Goal: Find specific page/section: Find specific page/section

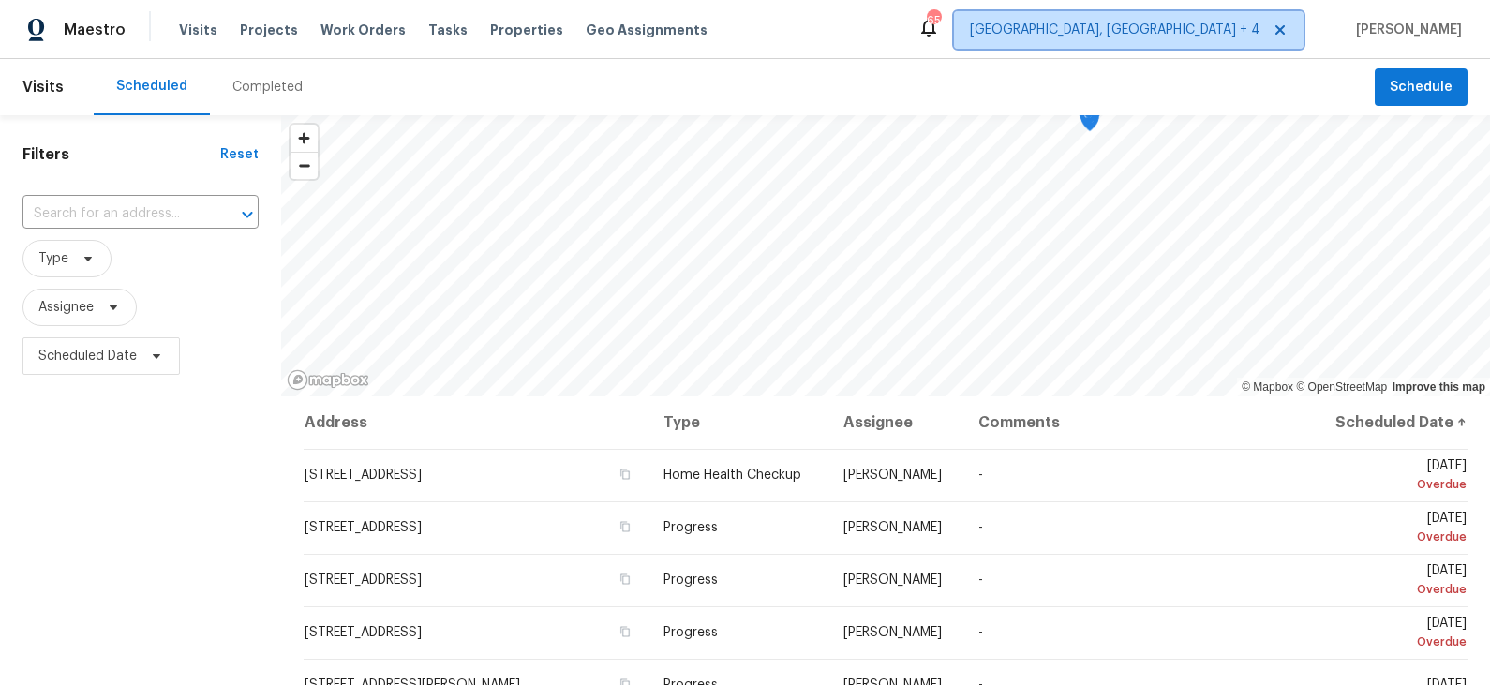
click at [1240, 23] on span "[GEOGRAPHIC_DATA], [GEOGRAPHIC_DATA] + 4" at bounding box center [1115, 30] width 290 height 19
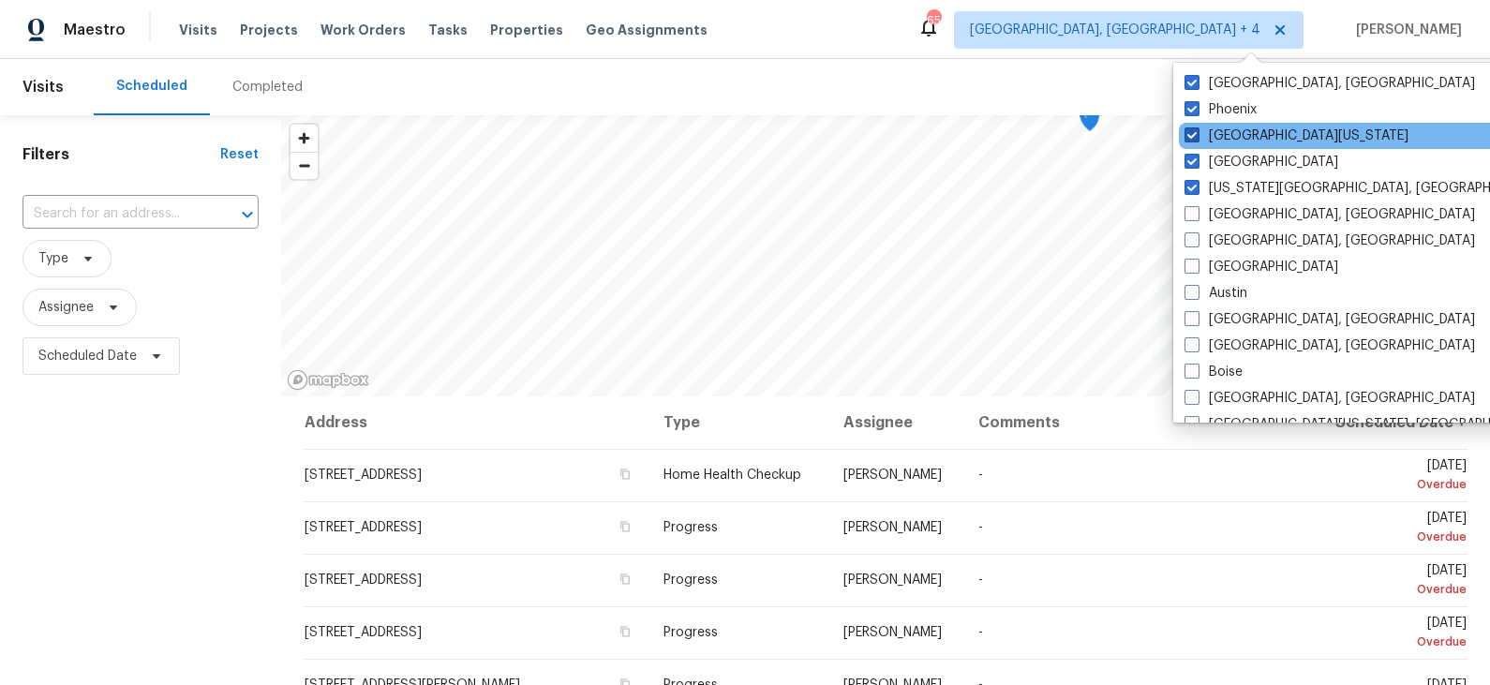
click at [1242, 139] on label "[GEOGRAPHIC_DATA][US_STATE]" at bounding box center [1296, 135] width 224 height 19
click at [1197, 139] on input "[GEOGRAPHIC_DATA][US_STATE]" at bounding box center [1190, 132] width 12 height 12
checkbox input "false"
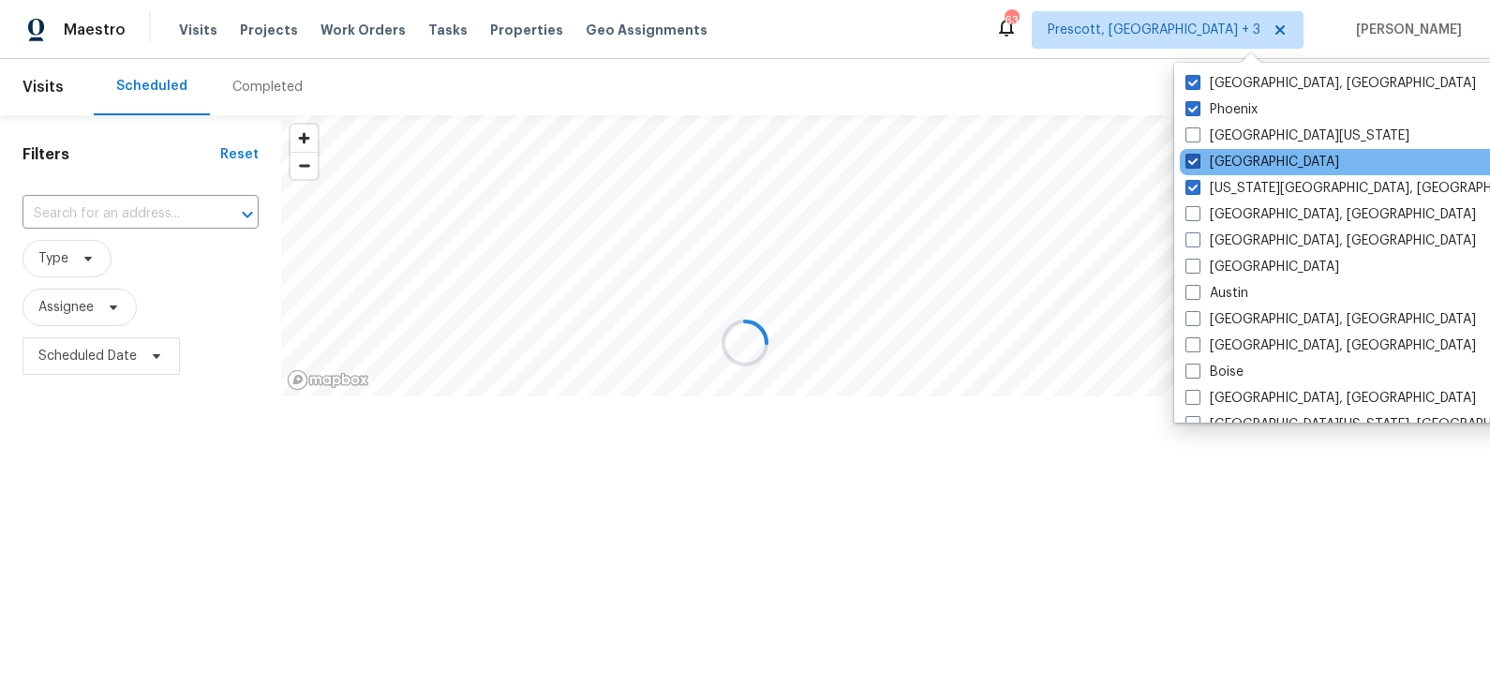
click at [1226, 163] on label "[GEOGRAPHIC_DATA]" at bounding box center [1262, 162] width 154 height 19
click at [1197, 163] on input "[GEOGRAPHIC_DATA]" at bounding box center [1191, 159] width 12 height 12
checkbox input "false"
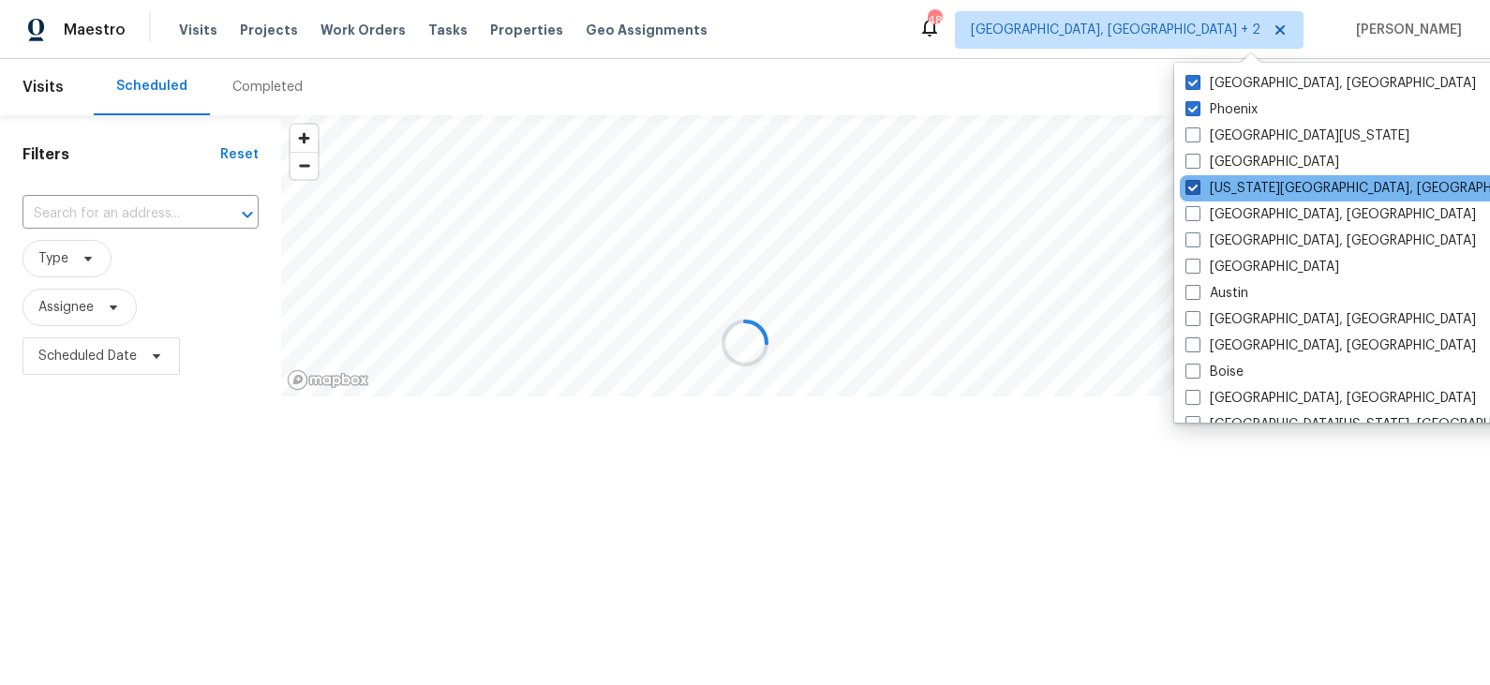
click at [1226, 179] on label "[US_STATE][GEOGRAPHIC_DATA], [GEOGRAPHIC_DATA]" at bounding box center [1365, 188] width 361 height 19
click at [1197, 179] on input "[US_STATE][GEOGRAPHIC_DATA], [GEOGRAPHIC_DATA]" at bounding box center [1191, 185] width 12 height 12
checkbox input "false"
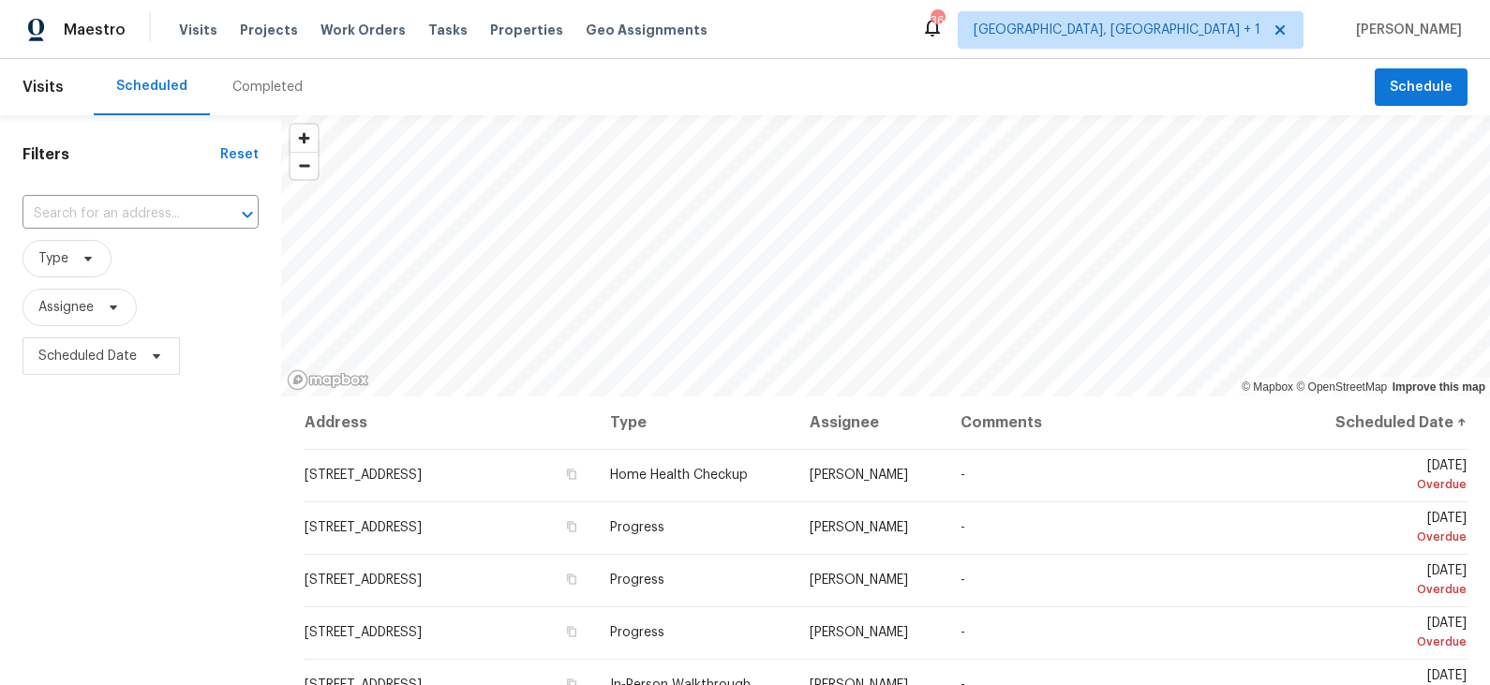
click at [1084, 102] on div "Scheduled Completed" at bounding box center [734, 87] width 1281 height 56
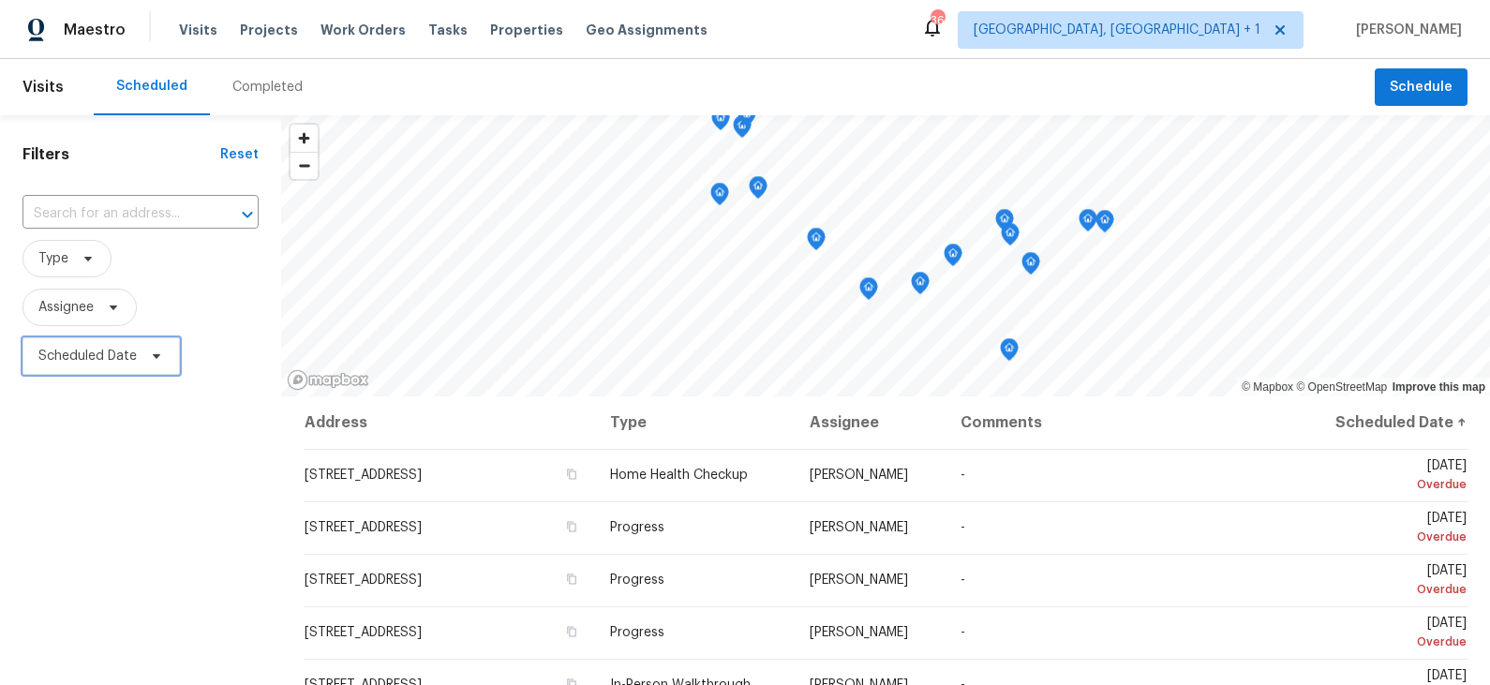
click at [130, 359] on span "Scheduled Date" at bounding box center [87, 356] width 98 height 19
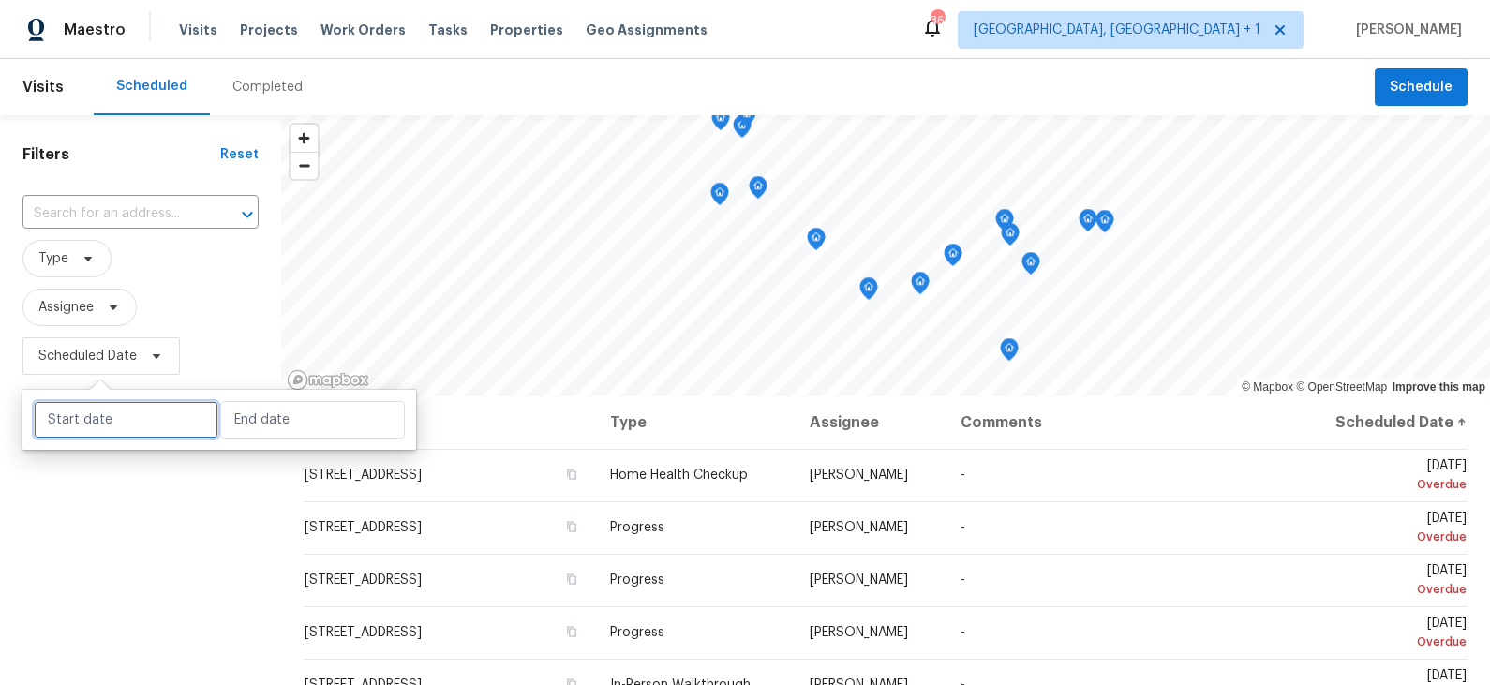
select select "8"
select select "2025"
select select "9"
select select "2025"
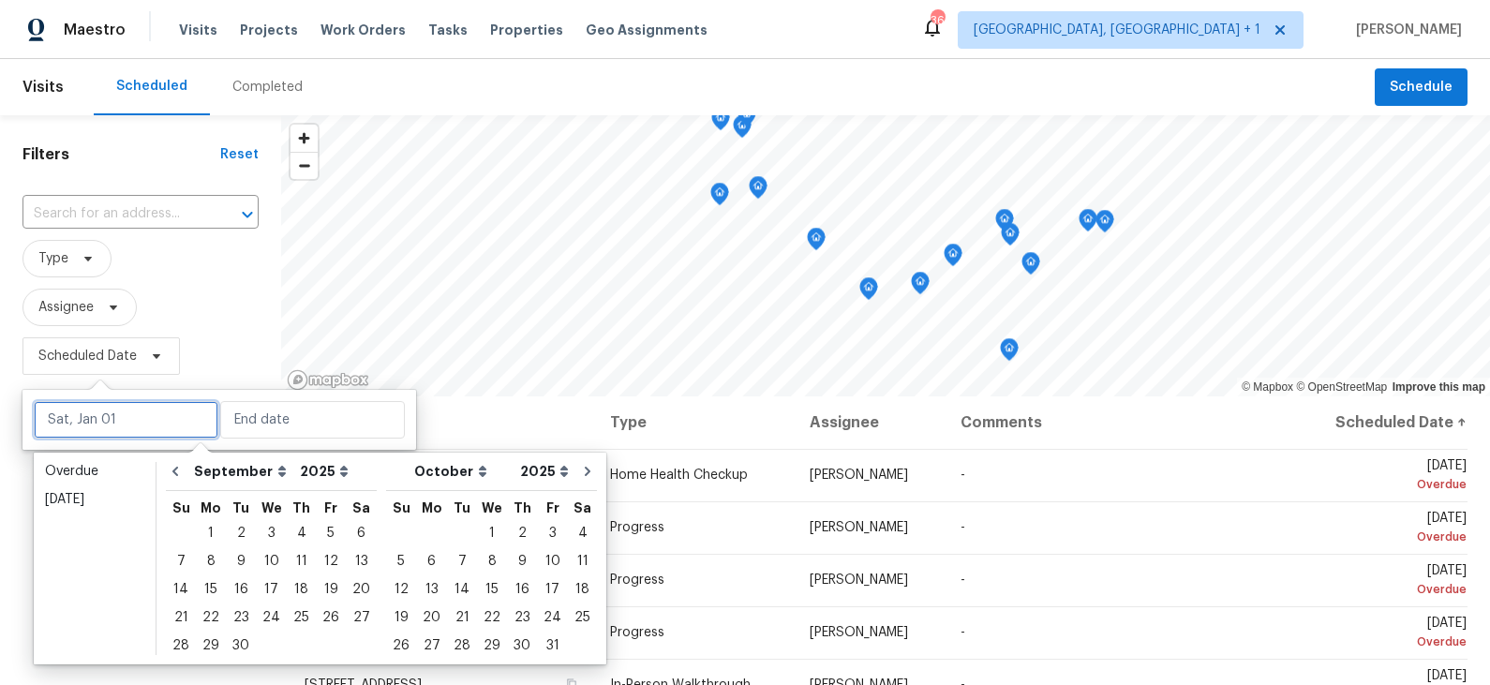
click at [126, 424] on input "text" at bounding box center [126, 419] width 185 height 37
type input "[DATE]"
click at [326, 566] on div "12" at bounding box center [331, 561] width 30 height 26
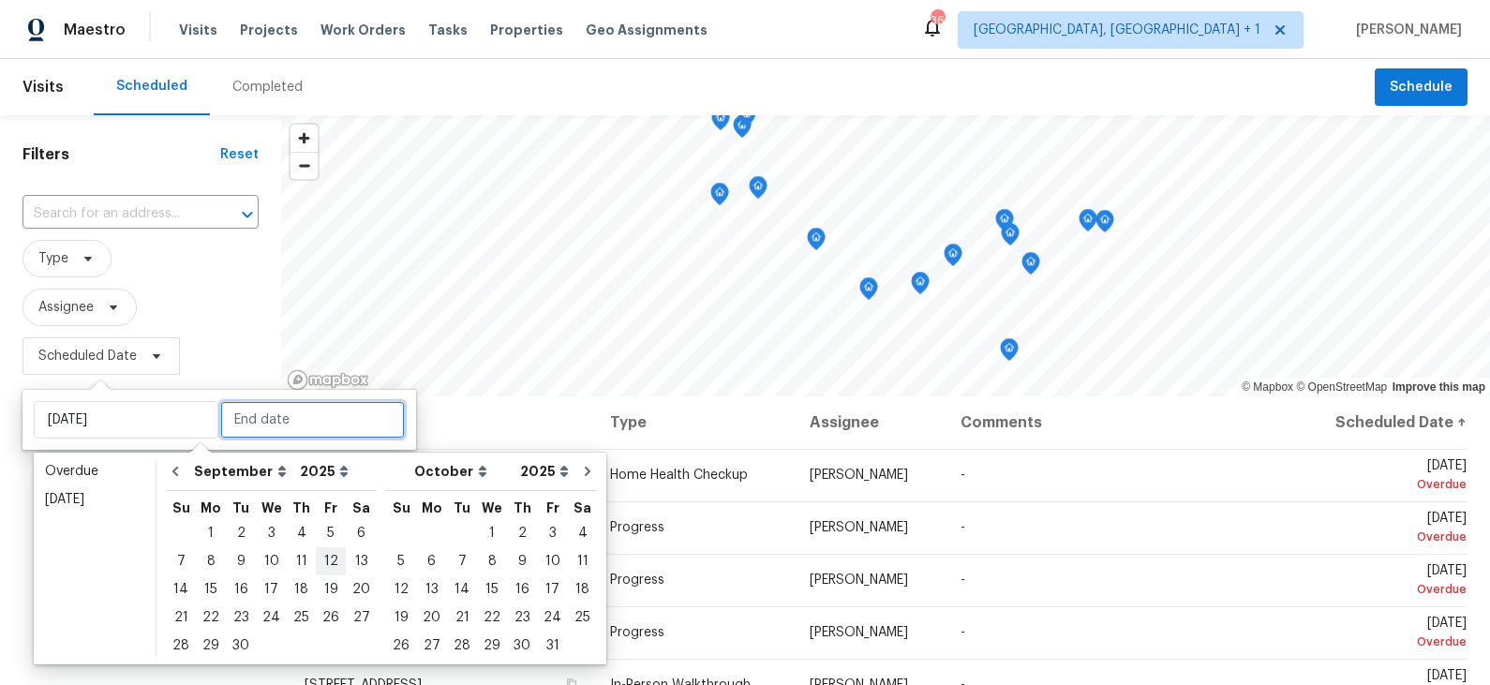
type input "[DATE]"
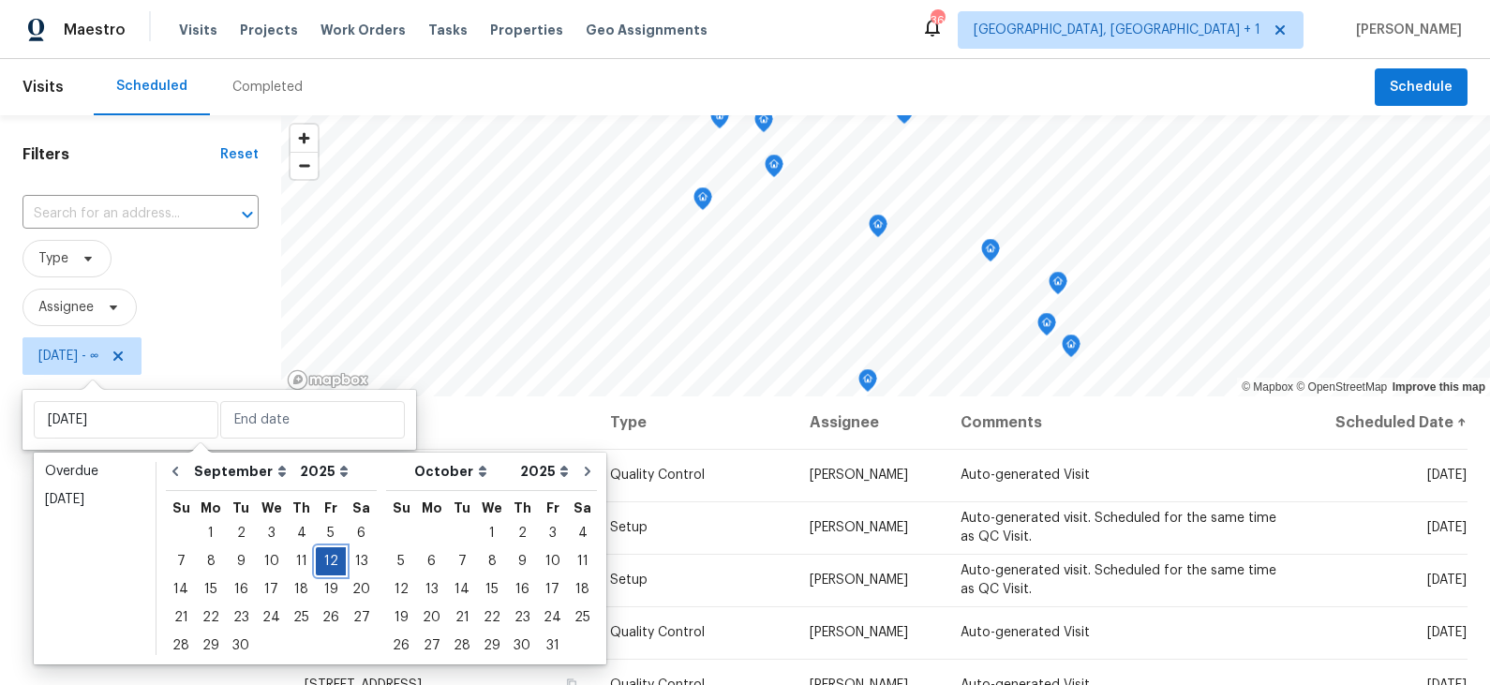
click at [325, 562] on div "12" at bounding box center [331, 561] width 30 height 26
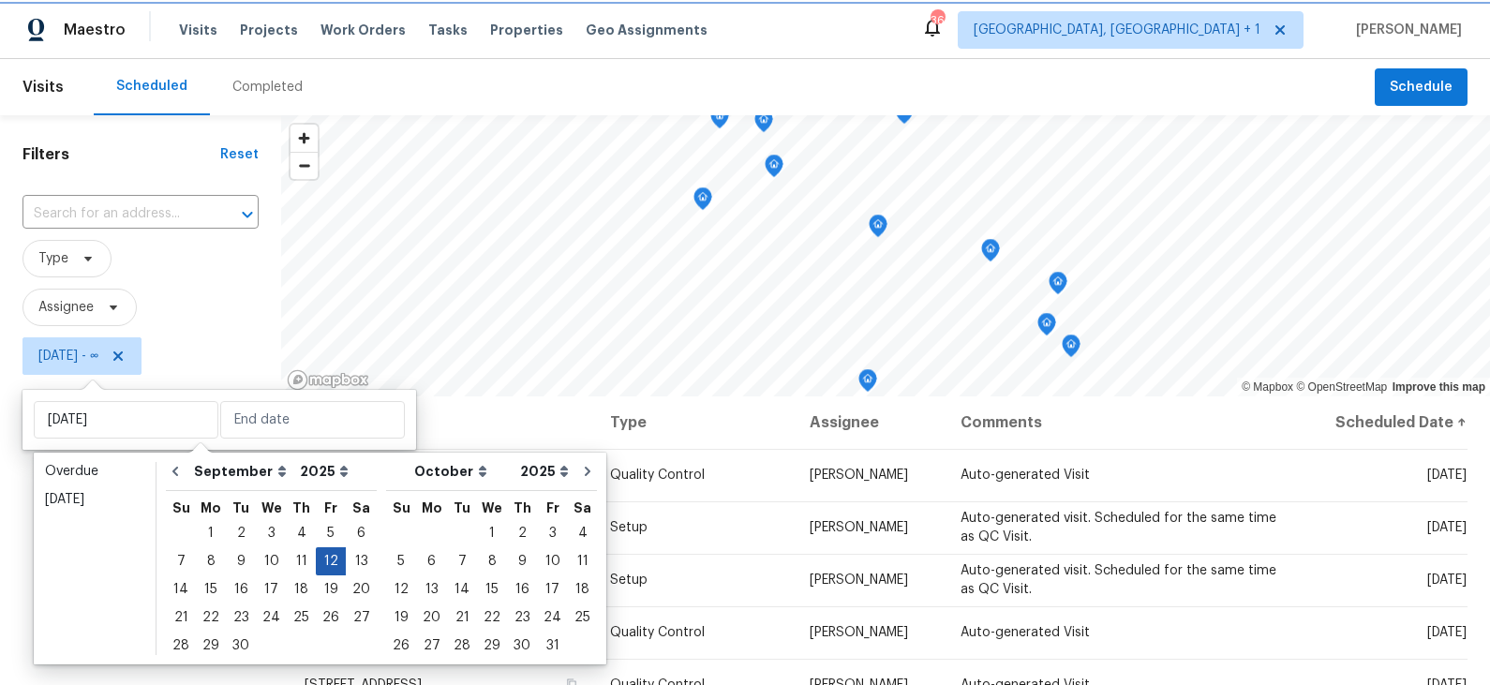
type input "[DATE]"
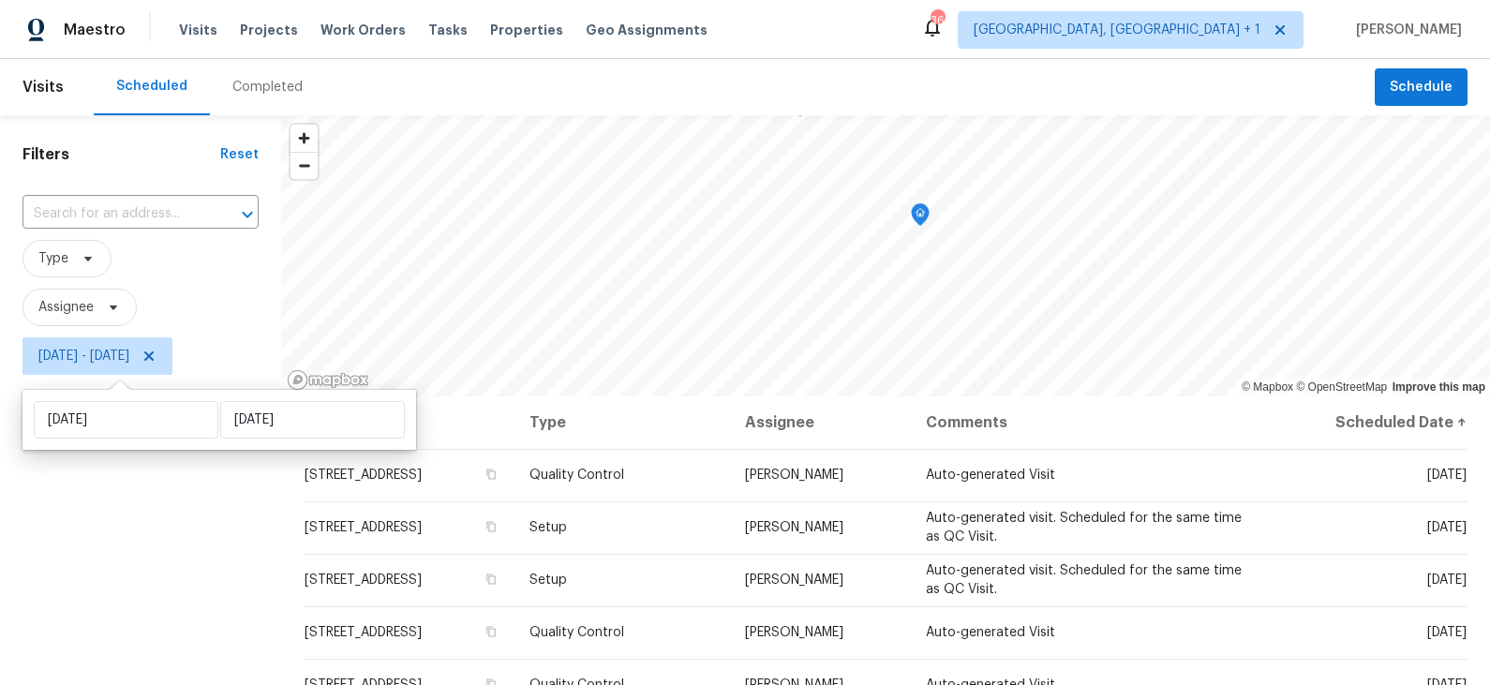
click at [206, 550] on div "Filters Reset ​ Type Assignee [DATE] - [DATE]" at bounding box center [140, 529] width 281 height 829
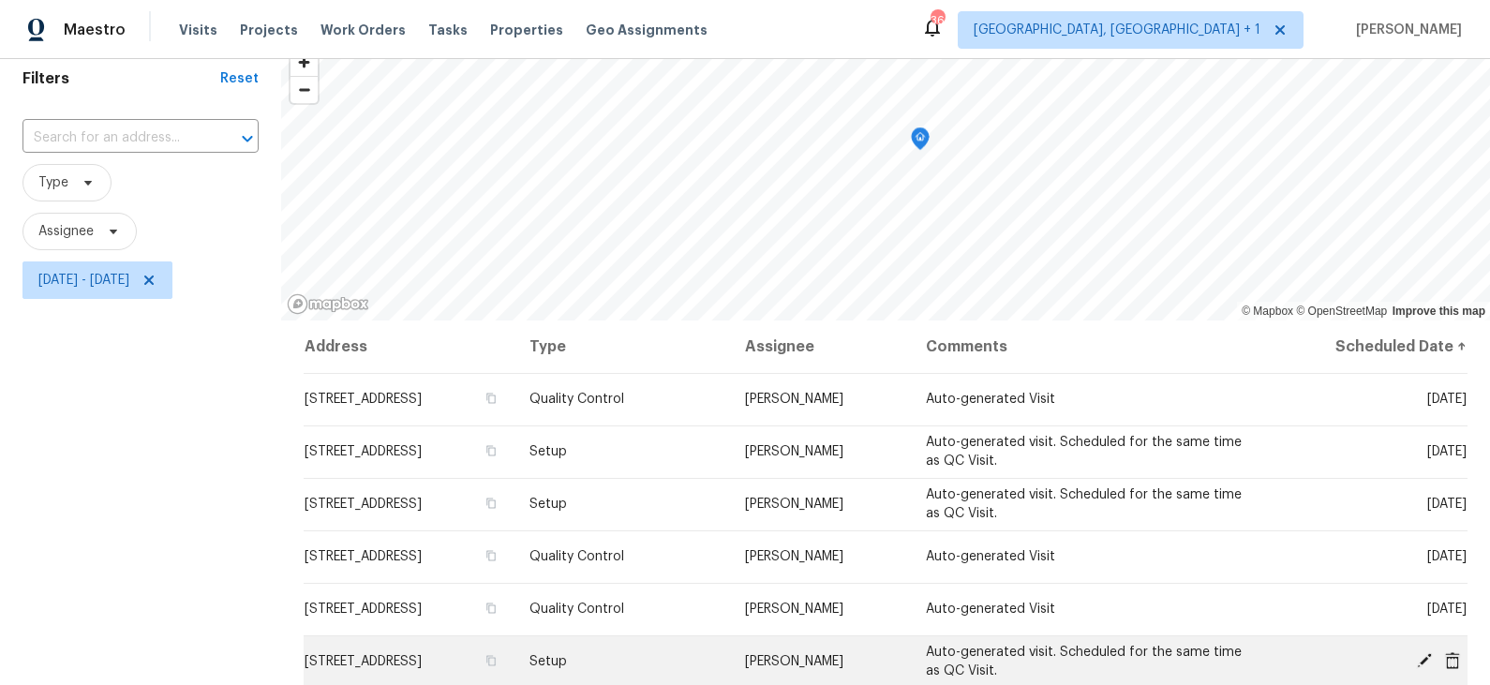
scroll to position [72, 0]
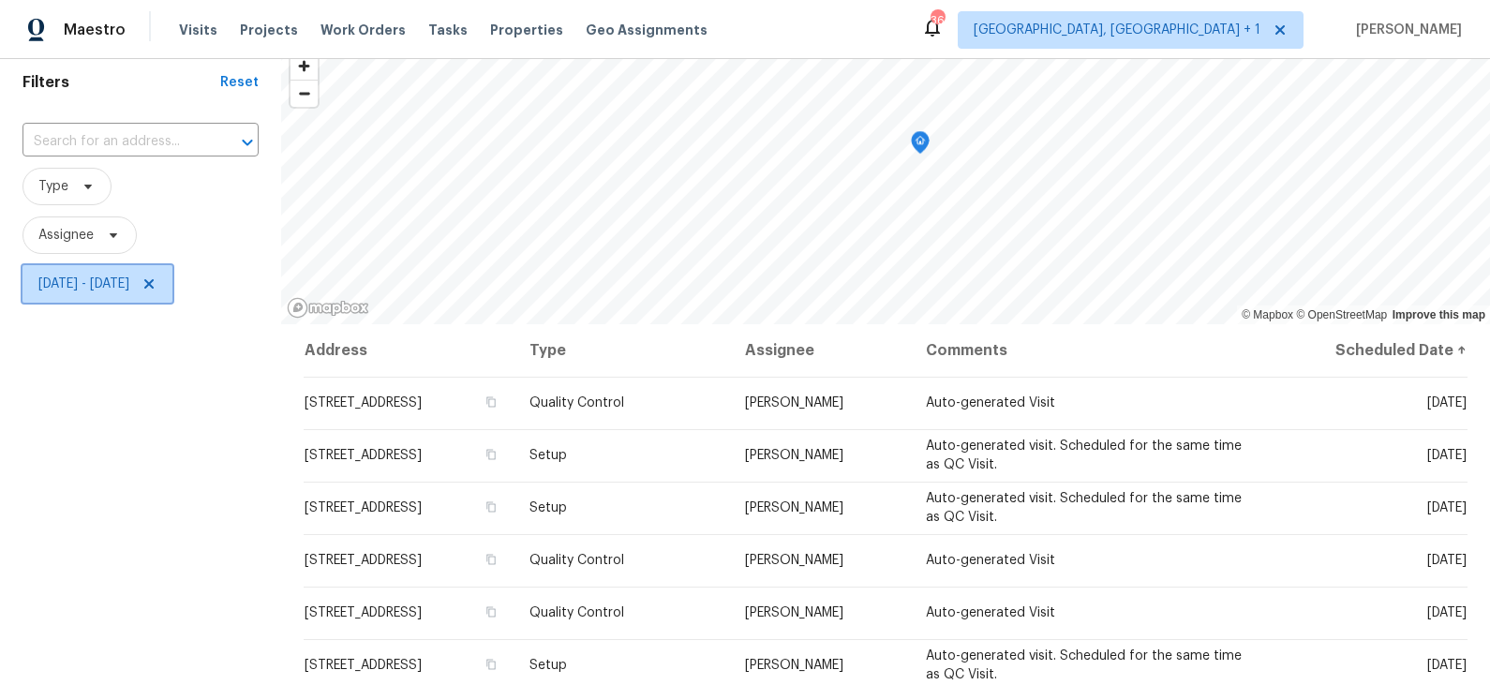
click at [99, 283] on span "[DATE] - [DATE]" at bounding box center [83, 284] width 91 height 19
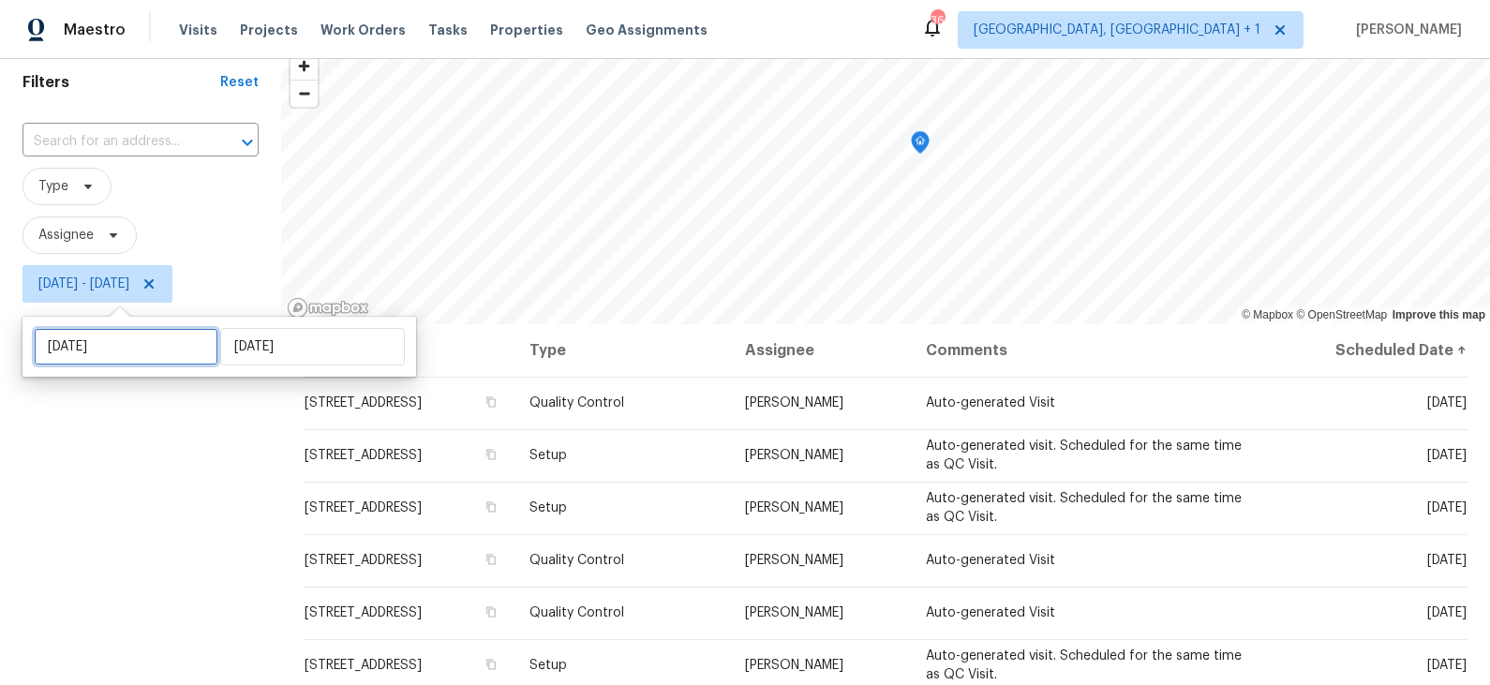
click at [99, 336] on input "[DATE]" at bounding box center [126, 346] width 185 height 37
select select "8"
select select "2025"
select select "9"
select select "2025"
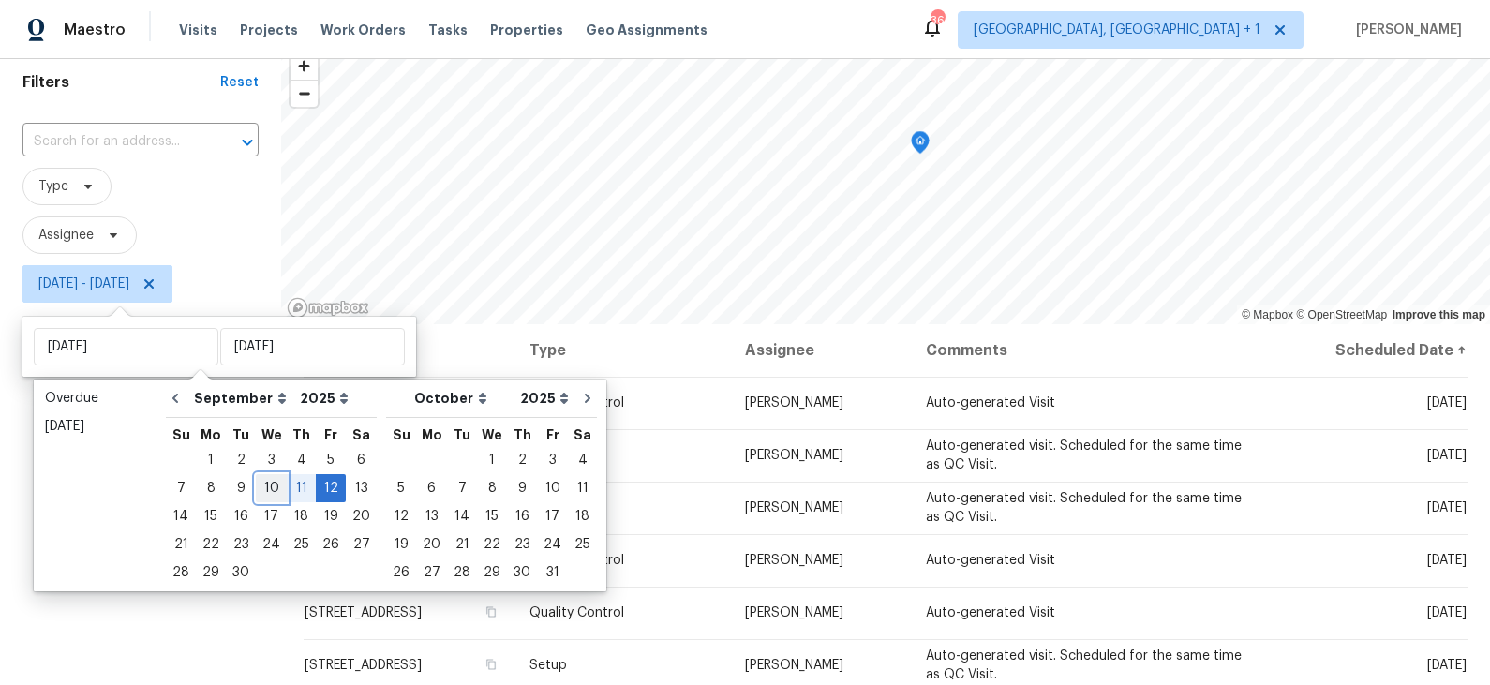
click at [264, 487] on div "10" at bounding box center [271, 488] width 31 height 26
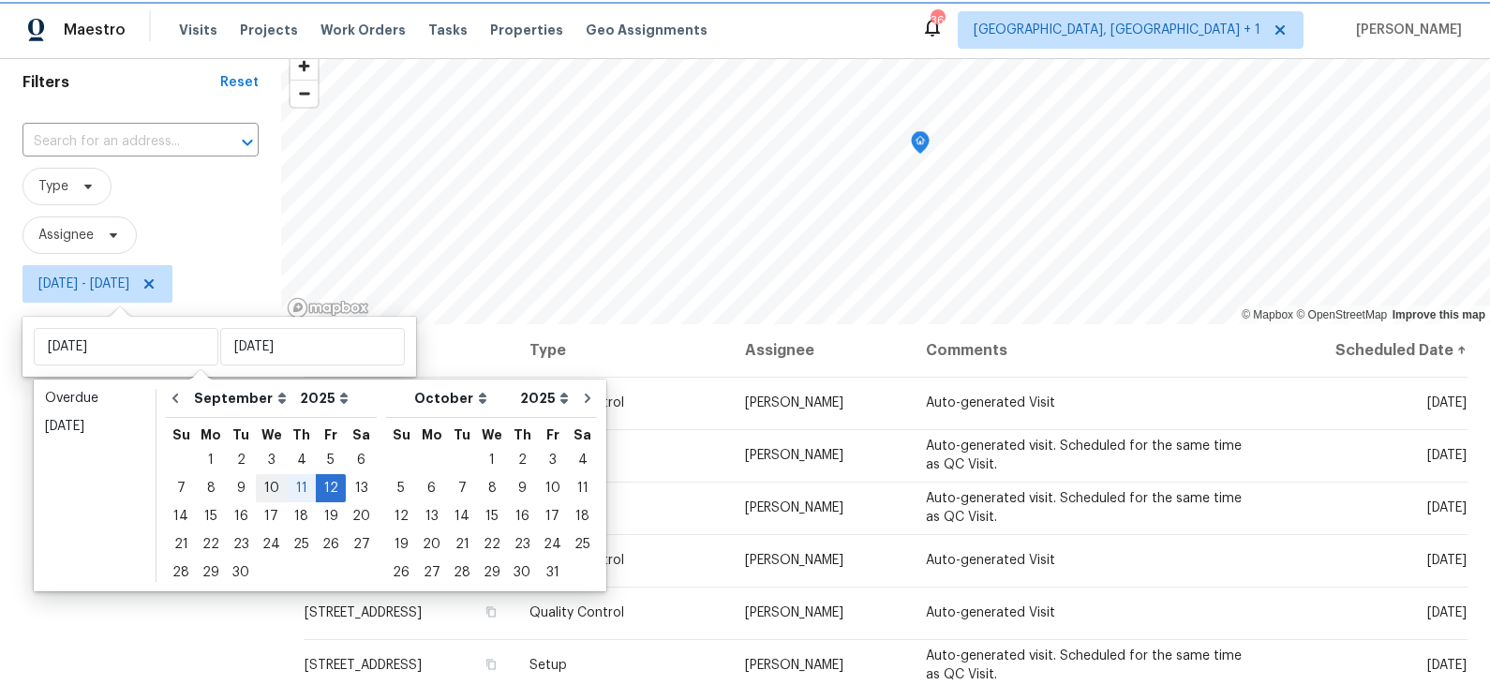
type input "[DATE]"
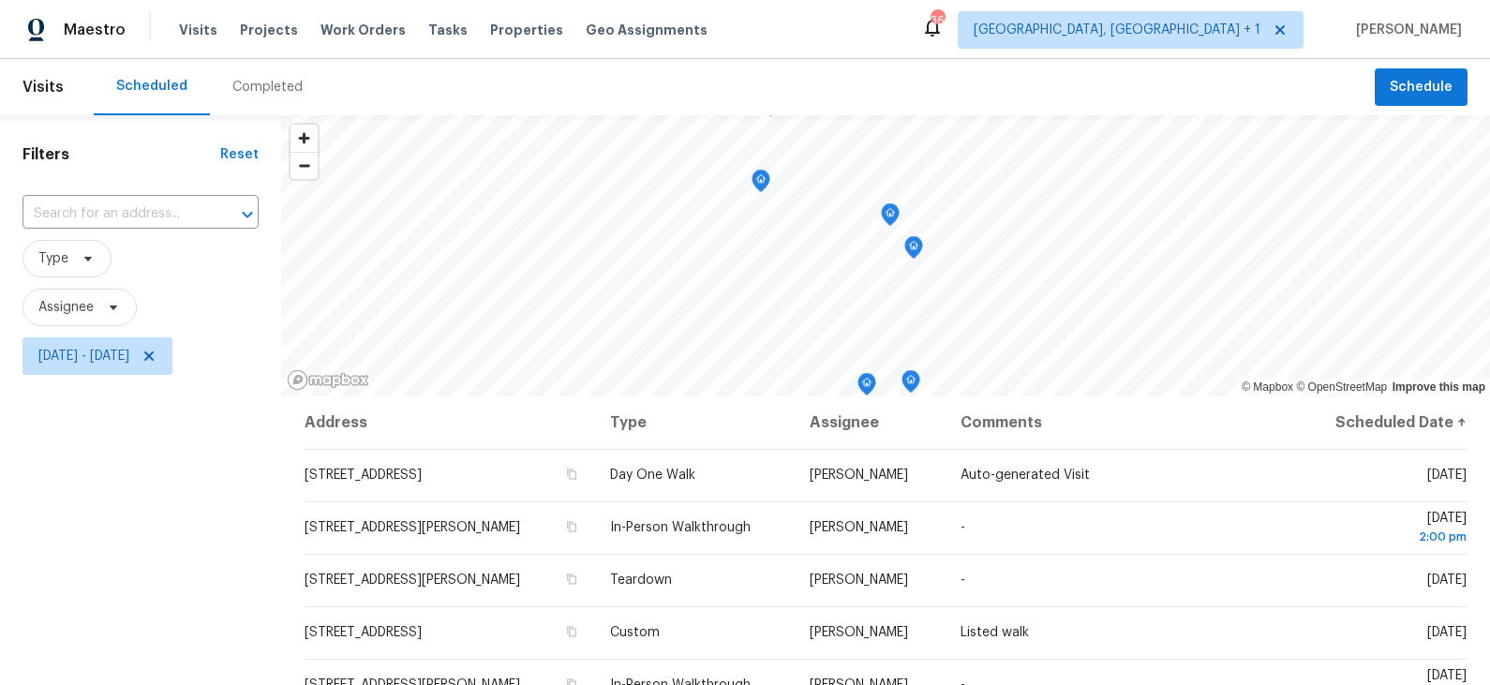
click at [178, 493] on div "Filters Reset ​ Type Assignee [DATE] - [DATE]" at bounding box center [140, 529] width 281 height 829
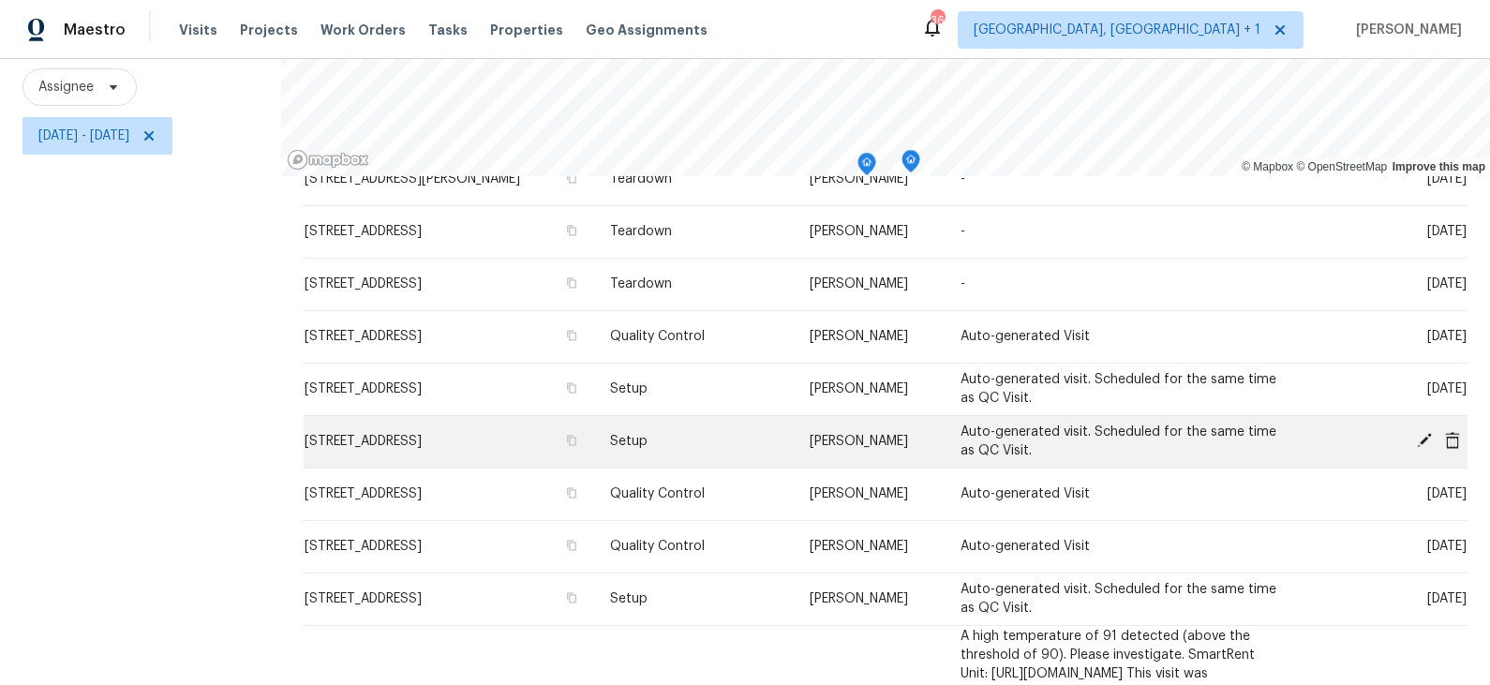
scroll to position [442, 0]
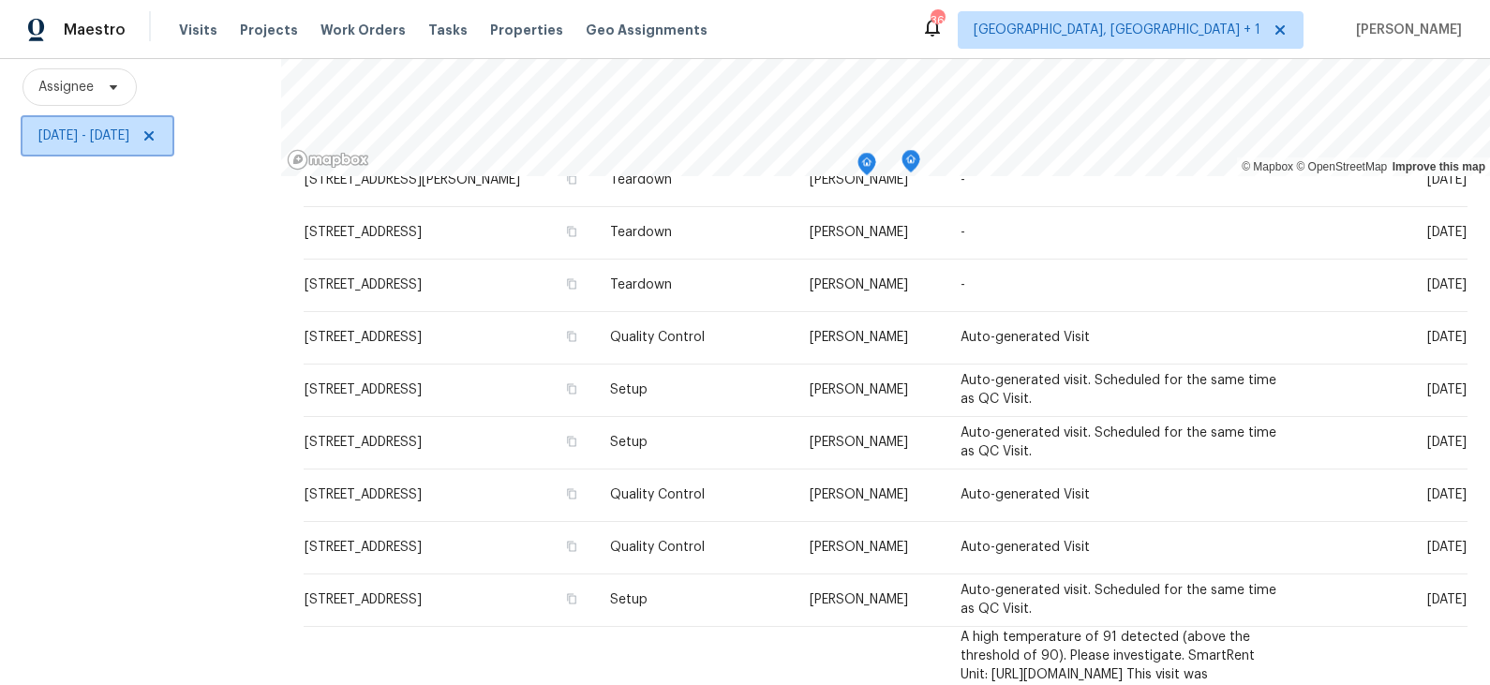
click at [118, 140] on span "[DATE] - [DATE]" at bounding box center [83, 135] width 91 height 19
click at [246, 399] on div "Filters Reset ​ Type Assignee [DATE] - [DATE]" at bounding box center [140, 309] width 281 height 829
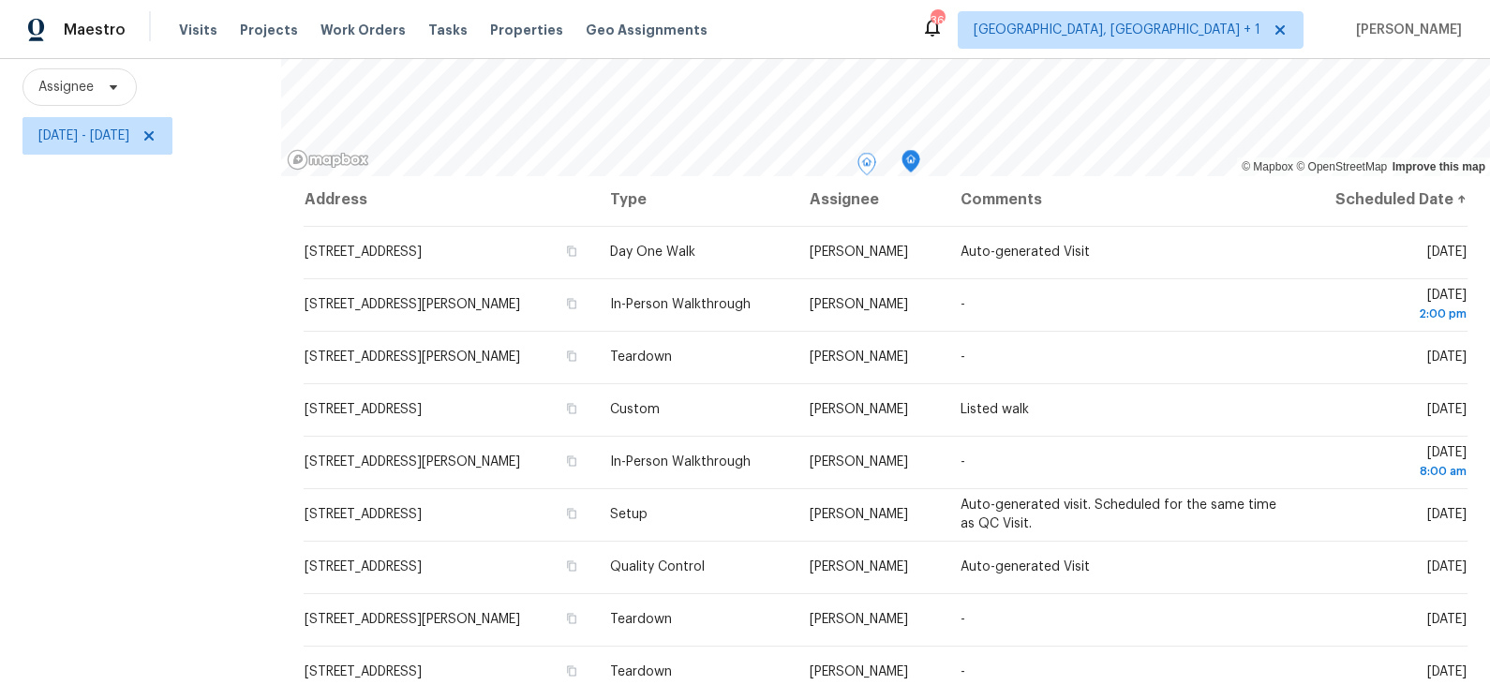
scroll to position [0, 0]
